Goal: Task Accomplishment & Management: Manage account settings

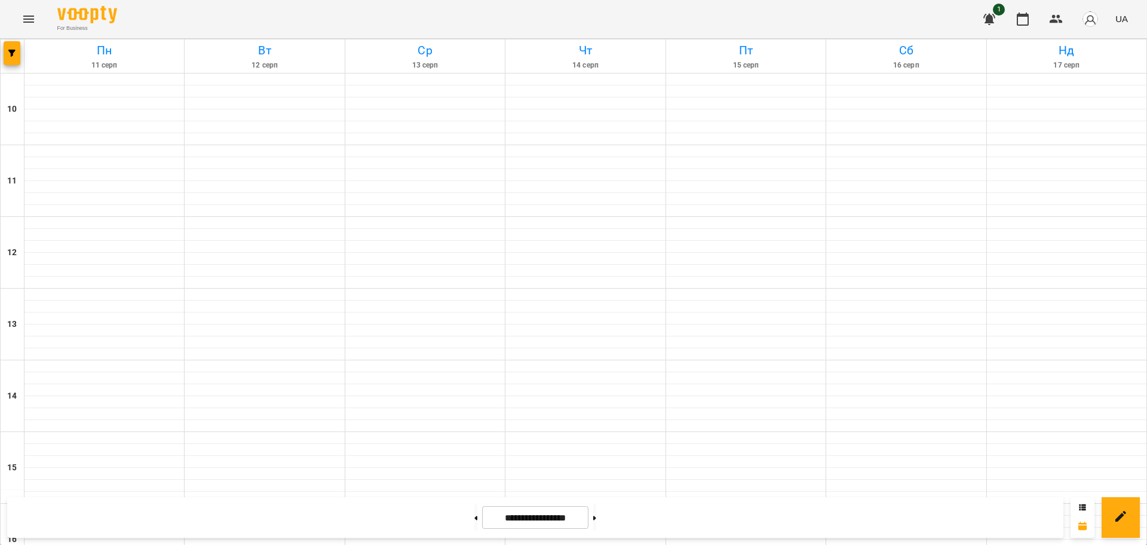
scroll to position [440, 0]
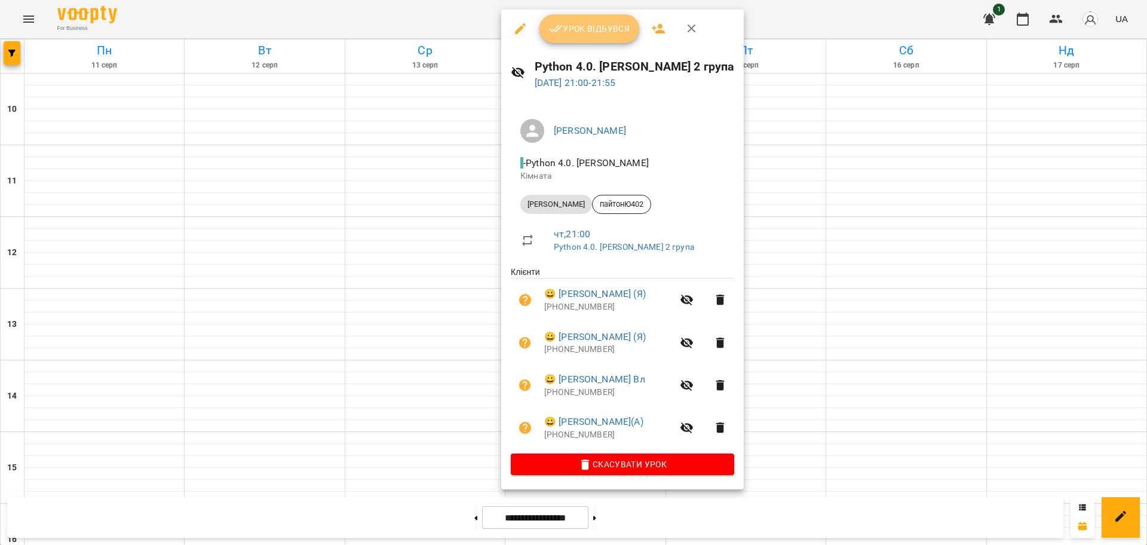
click at [583, 32] on span "Урок відбувся" at bounding box center [589, 29] width 81 height 14
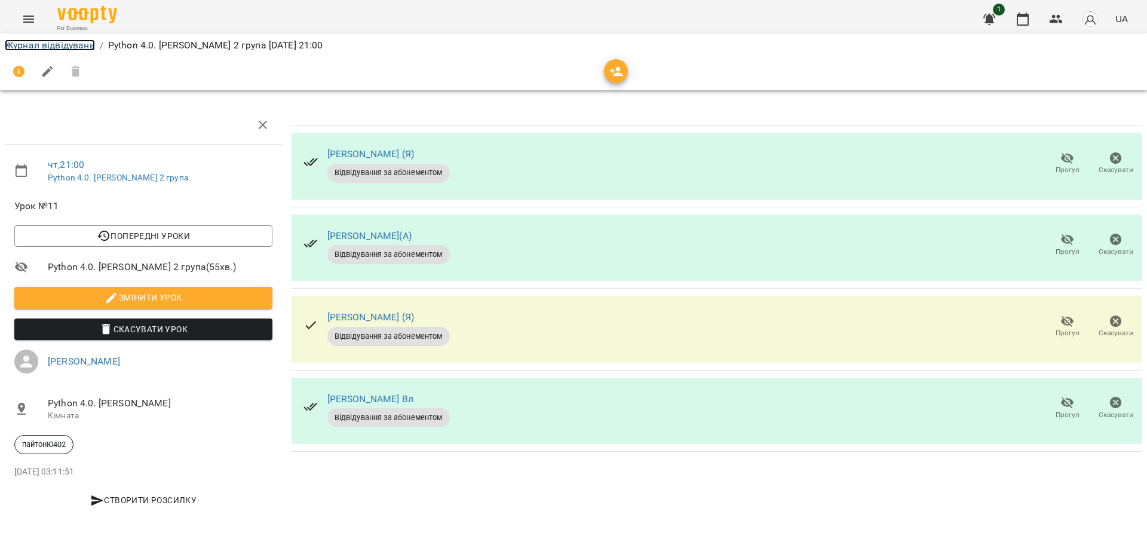
click at [79, 43] on link "Журнал відвідувань" at bounding box center [50, 44] width 90 height 11
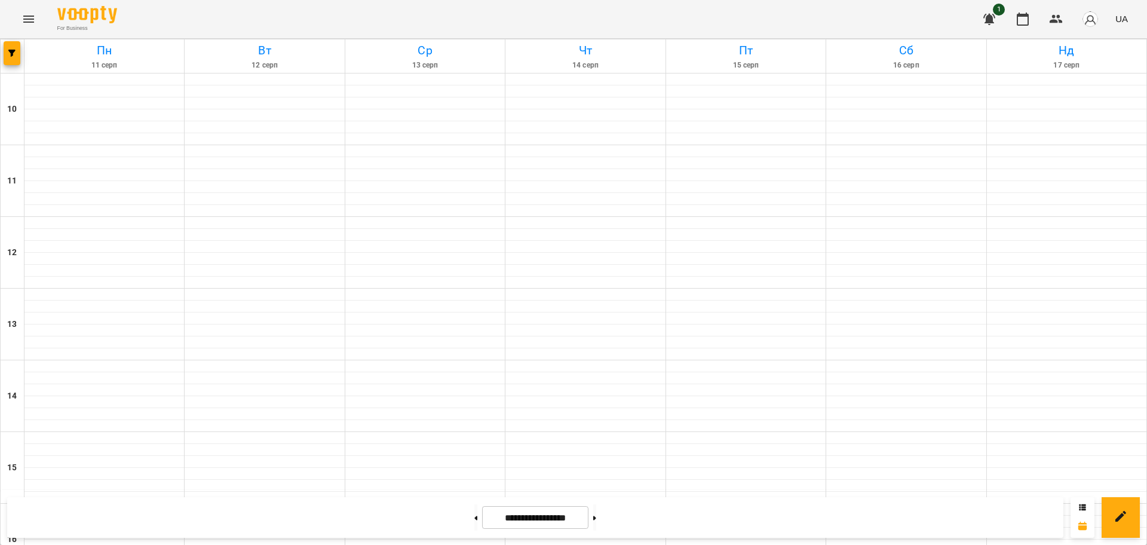
scroll to position [440, 0]
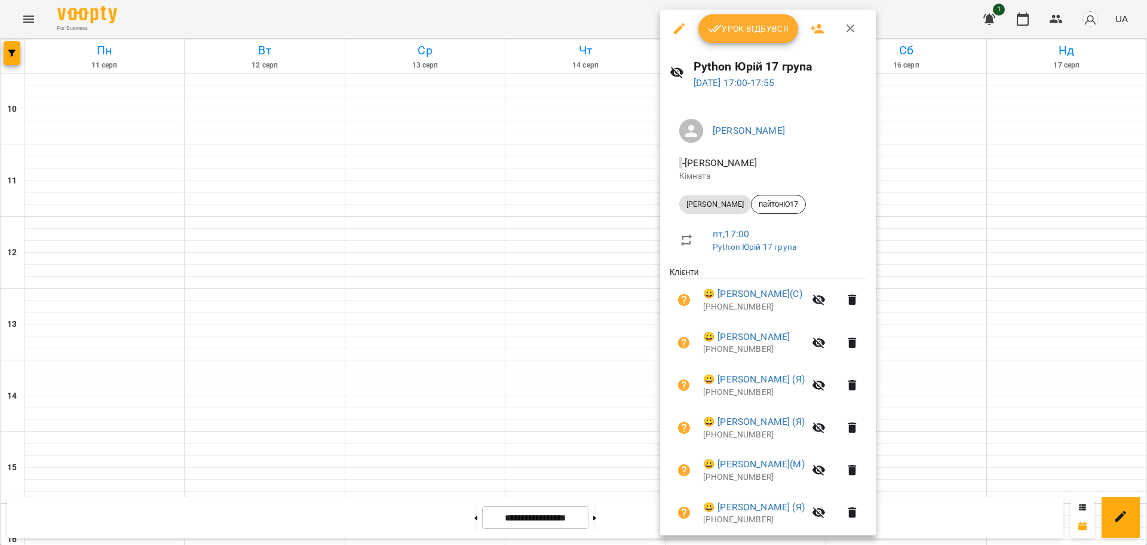
click at [446, 181] on div at bounding box center [573, 272] width 1147 height 545
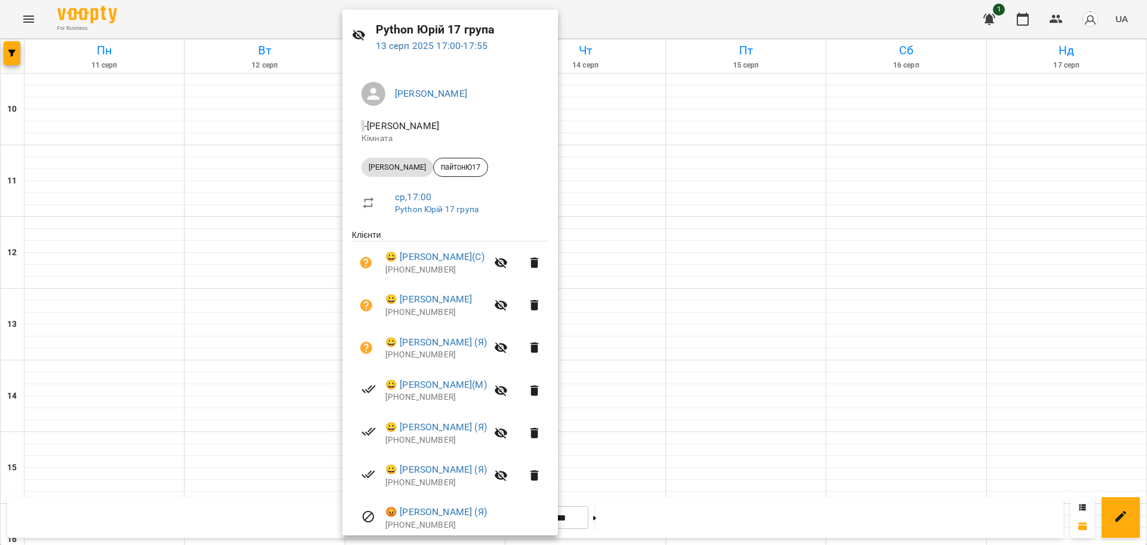
scroll to position [84, 0]
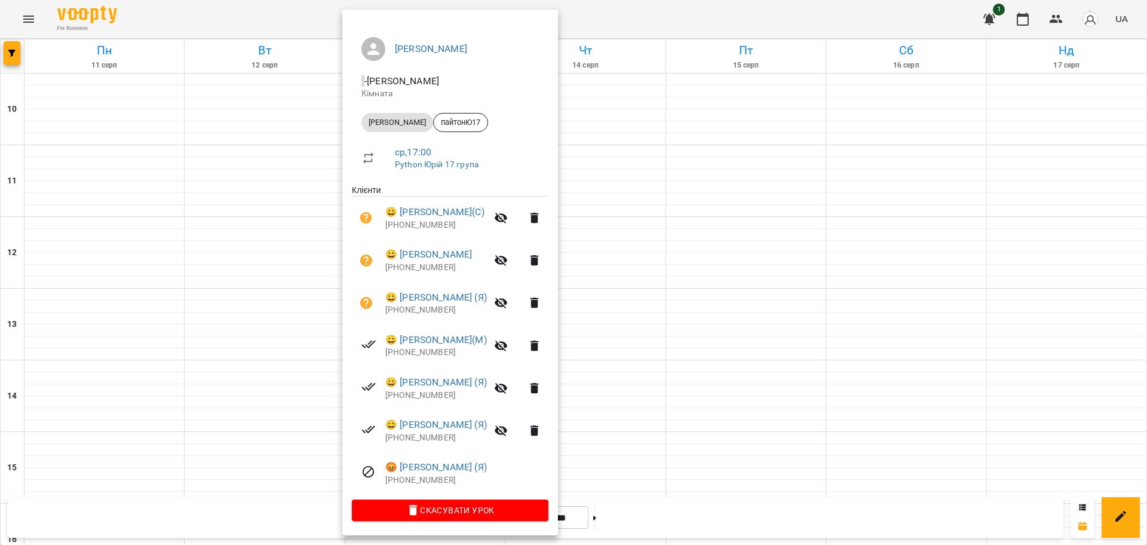
click at [648, 16] on div at bounding box center [573, 272] width 1147 height 545
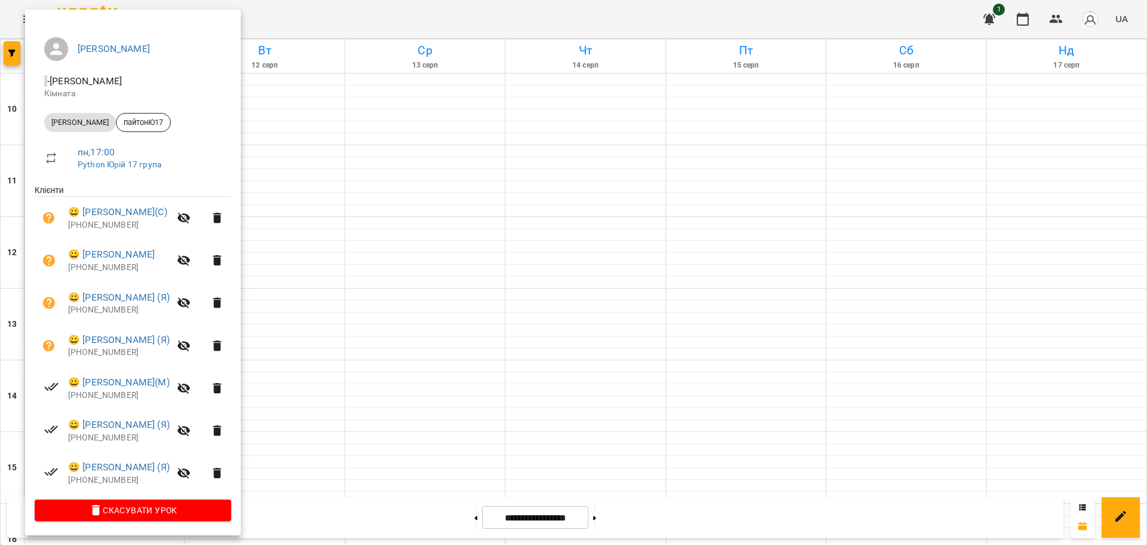
click at [426, 7] on div at bounding box center [573, 272] width 1147 height 545
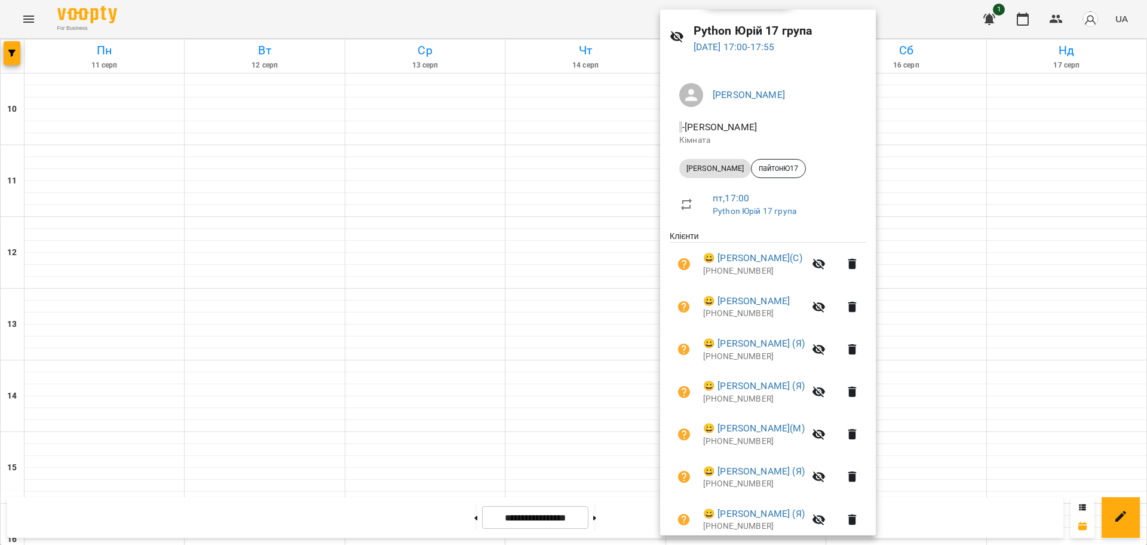
scroll to position [0, 0]
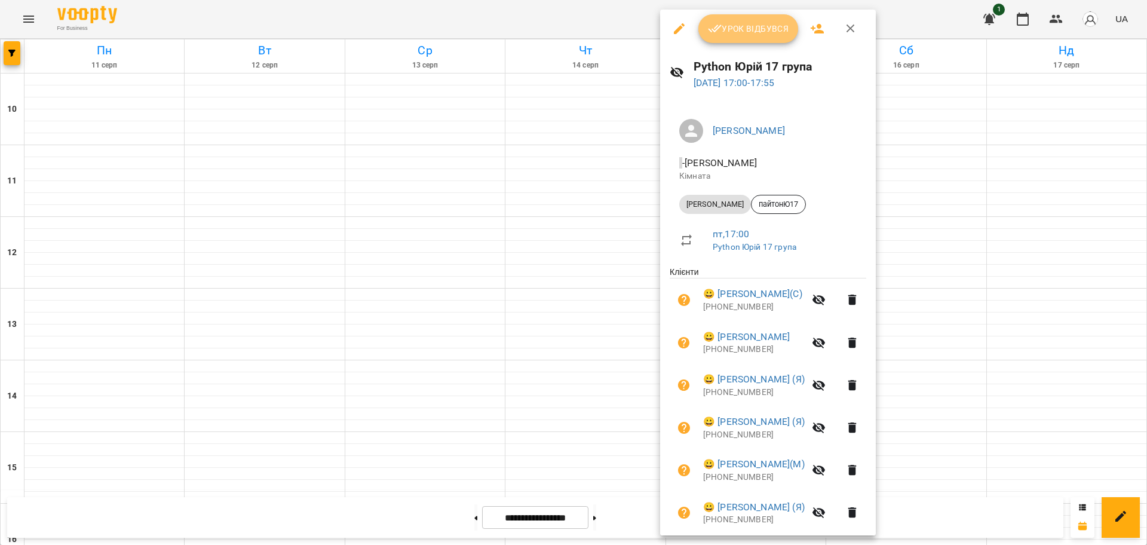
click at [753, 30] on span "Урок відбувся" at bounding box center [748, 29] width 81 height 14
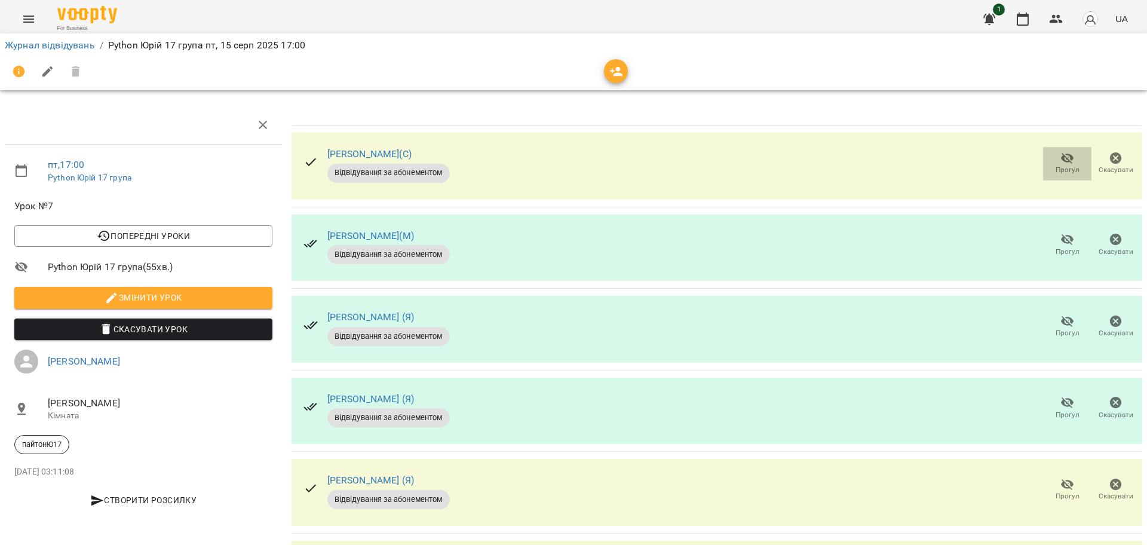
click at [1060, 162] on icon "button" at bounding box center [1067, 158] width 14 height 14
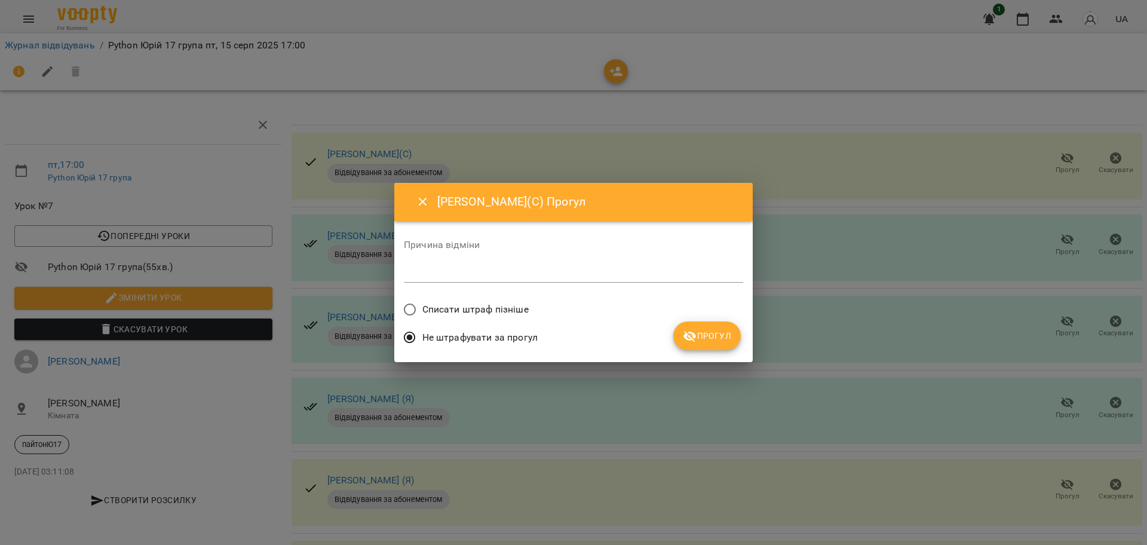
drag, startPoint x: 436, startPoint y: 306, endPoint x: 514, endPoint y: 318, distance: 79.1
click at [436, 306] on span "Списати штраф пізніше" at bounding box center [475, 309] width 106 height 14
click at [735, 339] on button "Прогул" at bounding box center [706, 335] width 67 height 29
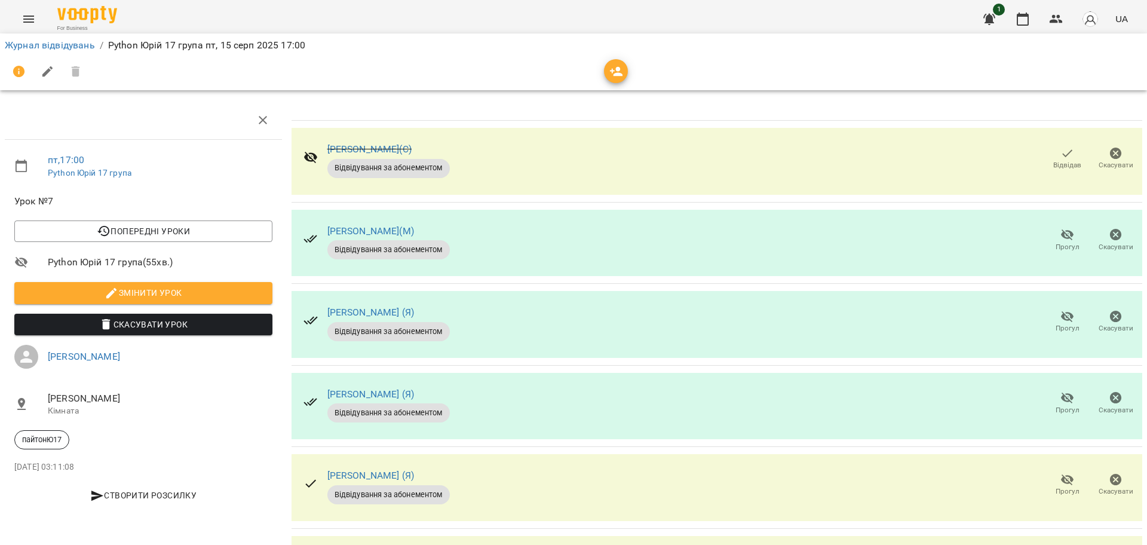
scroll to position [173, 0]
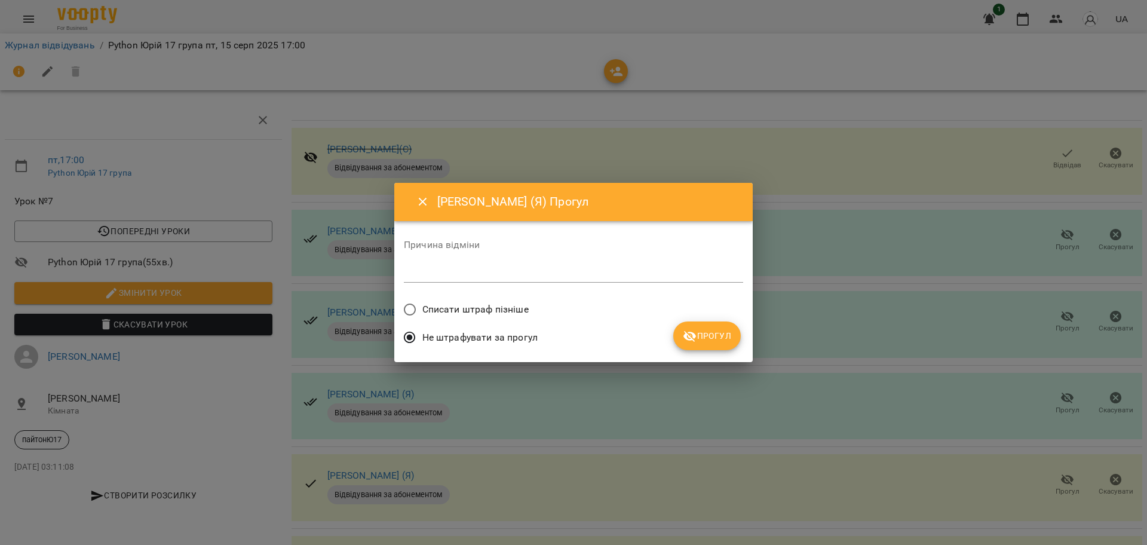
click at [484, 317] on label "Списати штраф пізніше" at bounding box center [462, 309] width 131 height 25
click at [691, 340] on icon "submit" at bounding box center [689, 336] width 13 height 11
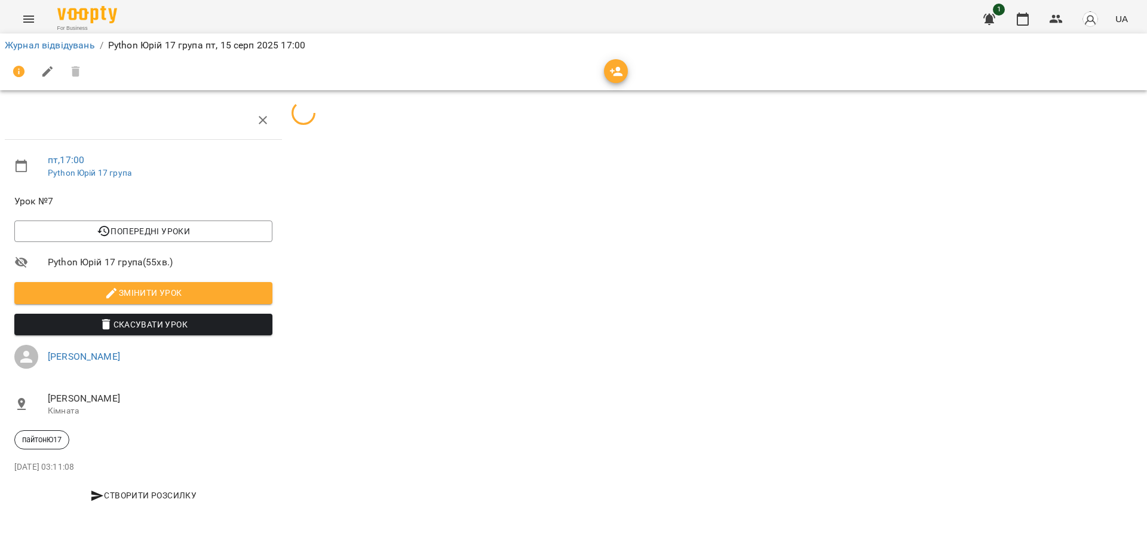
scroll to position [0, 0]
